Goal: Find specific page/section: Find specific page/section

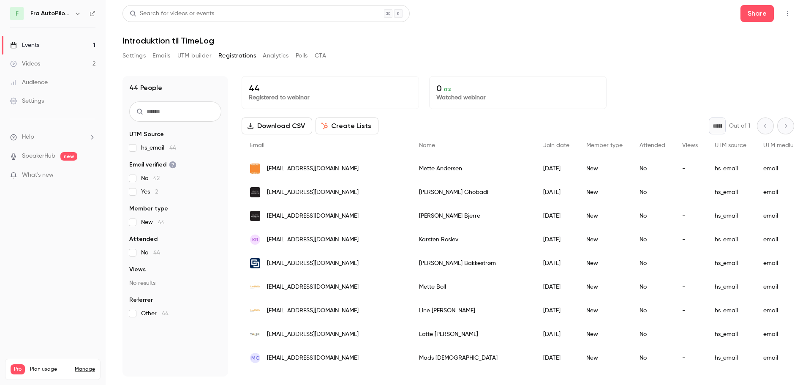
click at [137, 57] on button "Settings" at bounding box center [134, 56] width 23 height 14
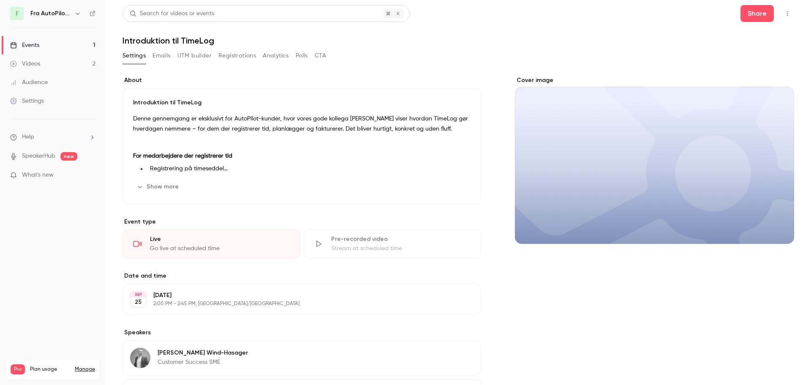
click at [322, 53] on button "CTA" at bounding box center [320, 56] width 11 height 14
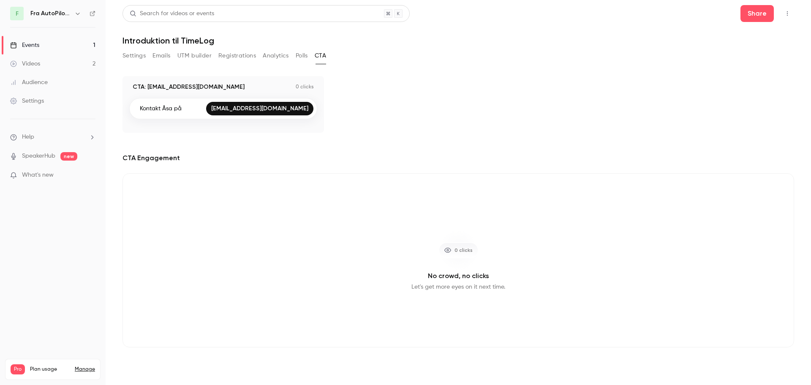
click at [460, 120] on div "CTA: [EMAIL_ADDRESS][DOMAIN_NAME] 0 clicks Kontakt Åsa på [EMAIL_ADDRESS][DOMAI…" at bounding box center [459, 104] width 672 height 57
